Goal: Transaction & Acquisition: Register for event/course

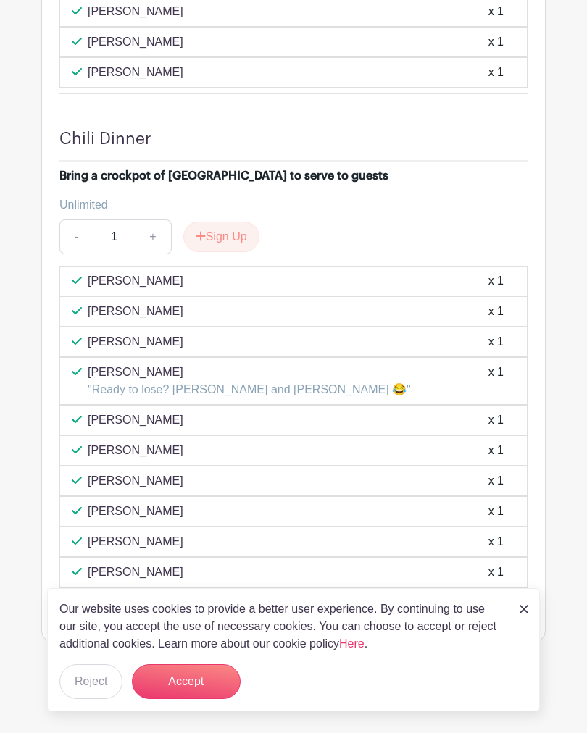
scroll to position [3772, 0]
click at [232, 250] on button "Sign Up" at bounding box center [221, 237] width 76 height 30
click at [190, 698] on button "Accept" at bounding box center [186, 681] width 109 height 35
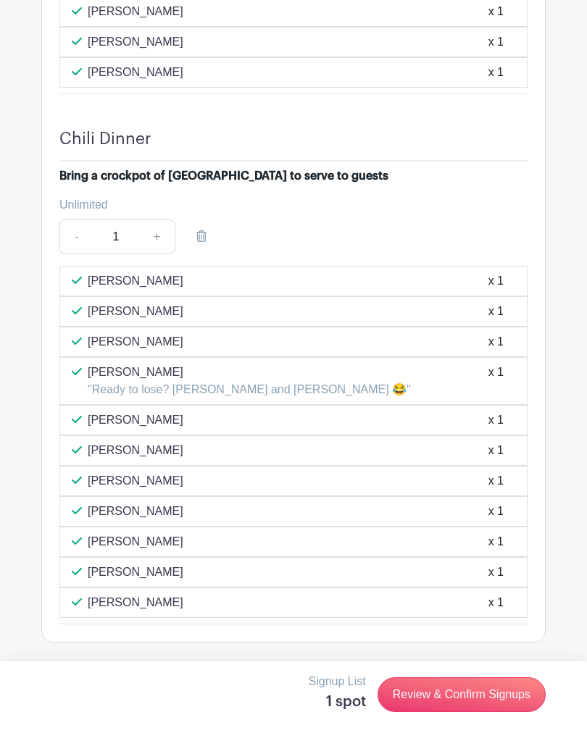
click at [442, 712] on link "Review & Confirm Signups" at bounding box center [461, 694] width 168 height 35
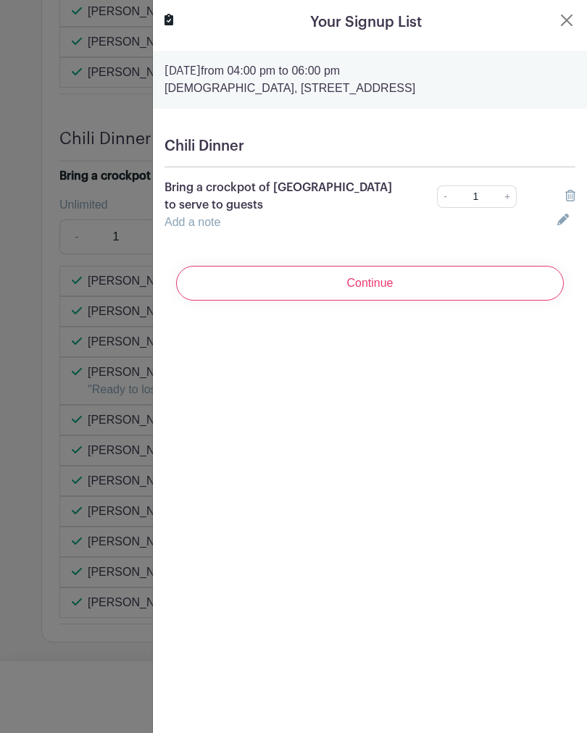
click at [440, 280] on input "Continue" at bounding box center [369, 283] width 387 height 35
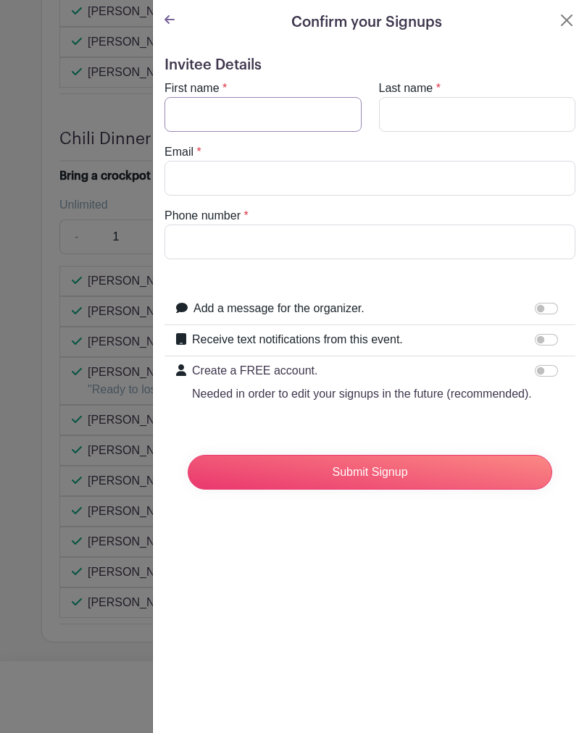
click at [263, 109] on input "First name" at bounding box center [262, 114] width 197 height 35
type input "[PERSON_NAME]"
click at [426, 119] on input "Last name" at bounding box center [477, 114] width 197 height 35
type input "J"
type input "[PERSON_NAME]"
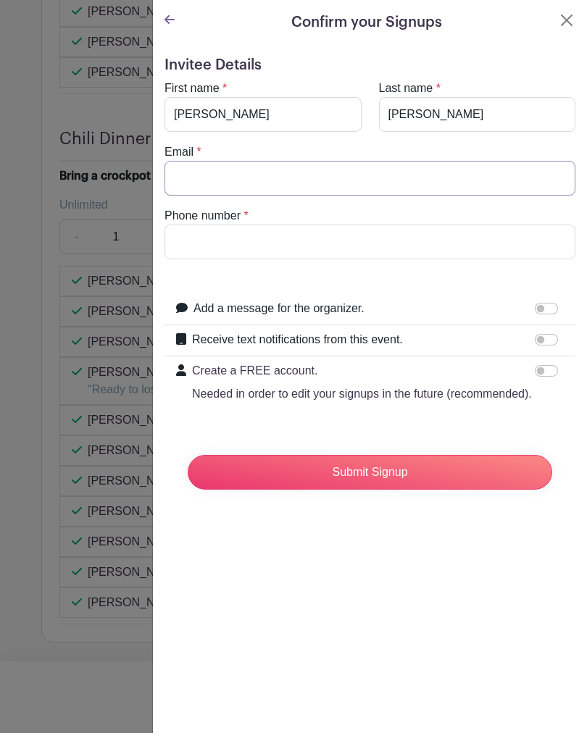
click at [332, 182] on input "Email" at bounding box center [369, 178] width 411 height 35
click at [226, 148] on div "Email *" at bounding box center [370, 169] width 428 height 52
click at [233, 182] on input "Email" at bounding box center [369, 178] width 411 height 35
type input "[EMAIL_ADDRESS][DOMAIN_NAME]"
click at [277, 251] on input "Phone number" at bounding box center [369, 242] width 411 height 35
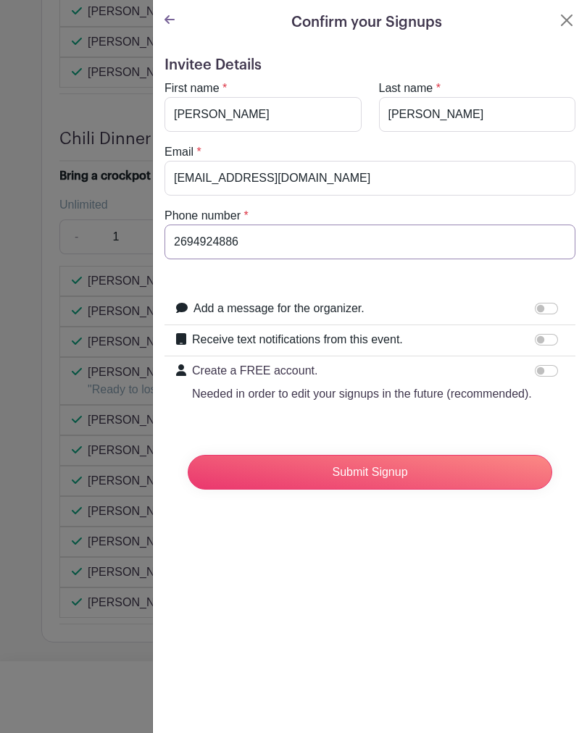
type input "2694924886"
click at [376, 474] on input "Submit Signup" at bounding box center [370, 472] width 364 height 35
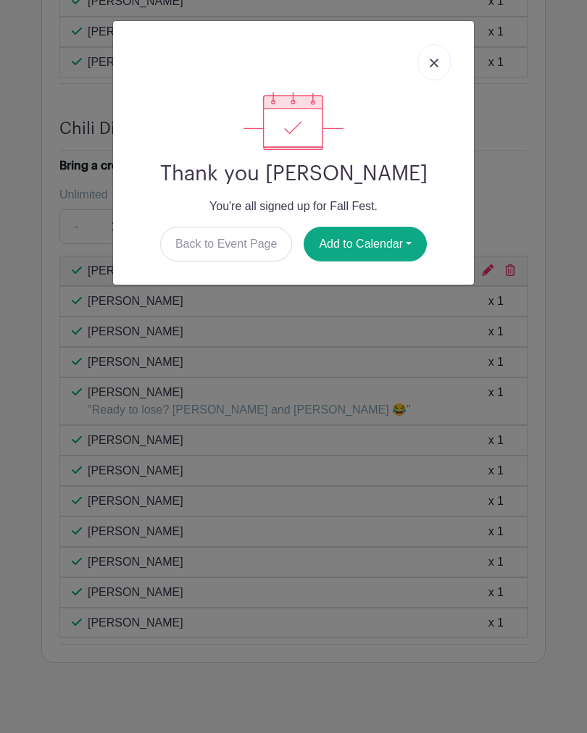
click at [383, 243] on button "Add to Calendar" at bounding box center [364, 244] width 123 height 35
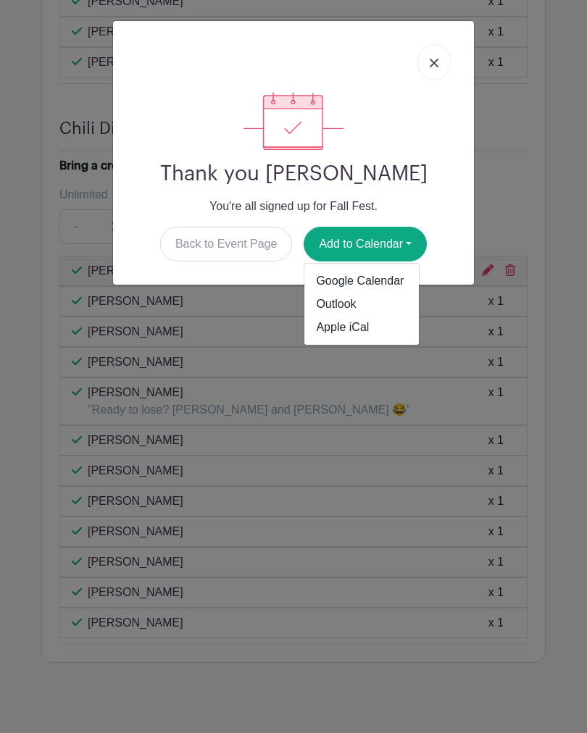
click at [358, 325] on link "Apple iCal" at bounding box center [361, 327] width 114 height 23
